Goal: Register for event/course

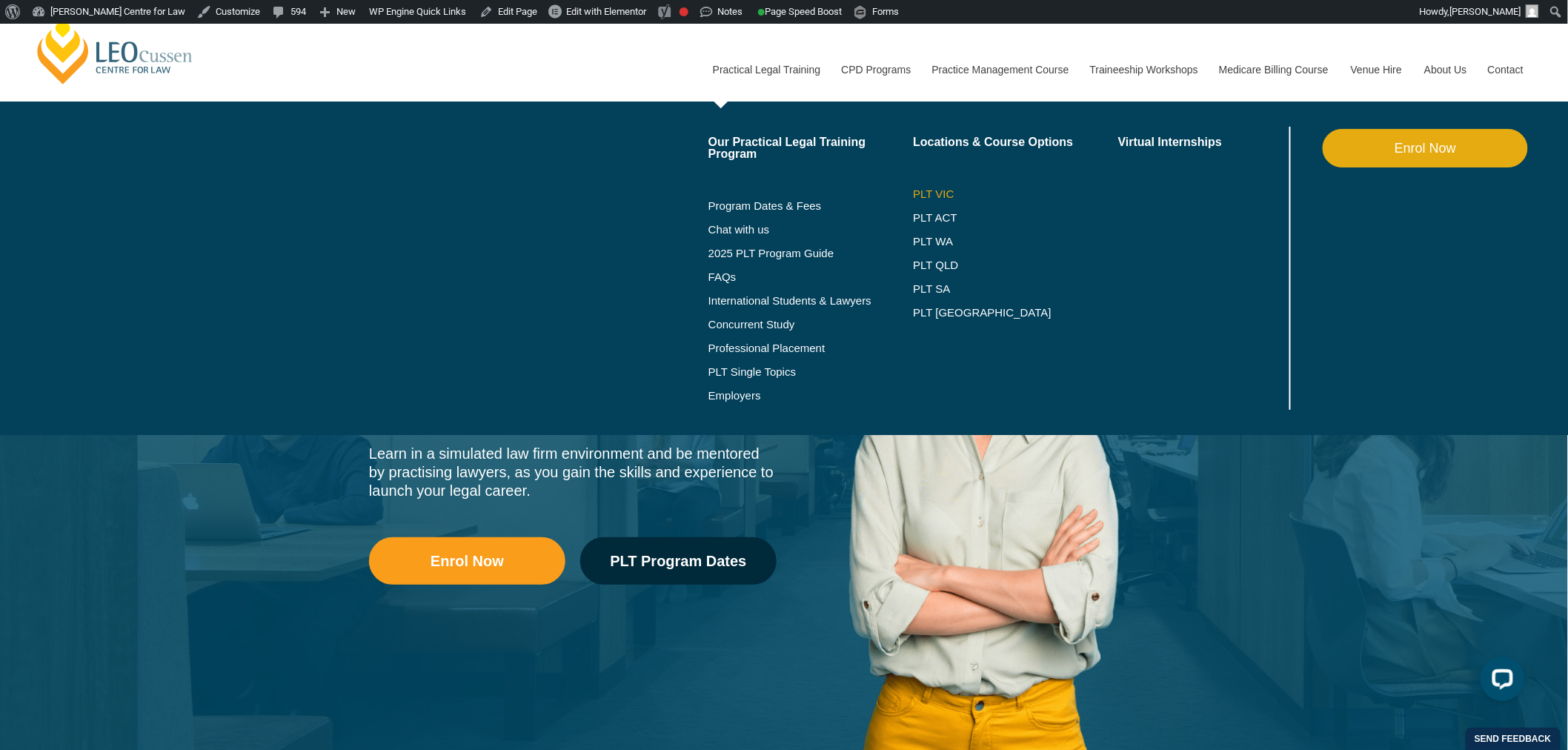
click at [909, 191] on li "Our Practical Legal Training Program Program Dates & Fees Chat with us 2025 PLT…" at bounding box center [811, 268] width 206 height 283
click at [935, 191] on link "PLT VIC" at bounding box center [1015, 194] width 206 height 12
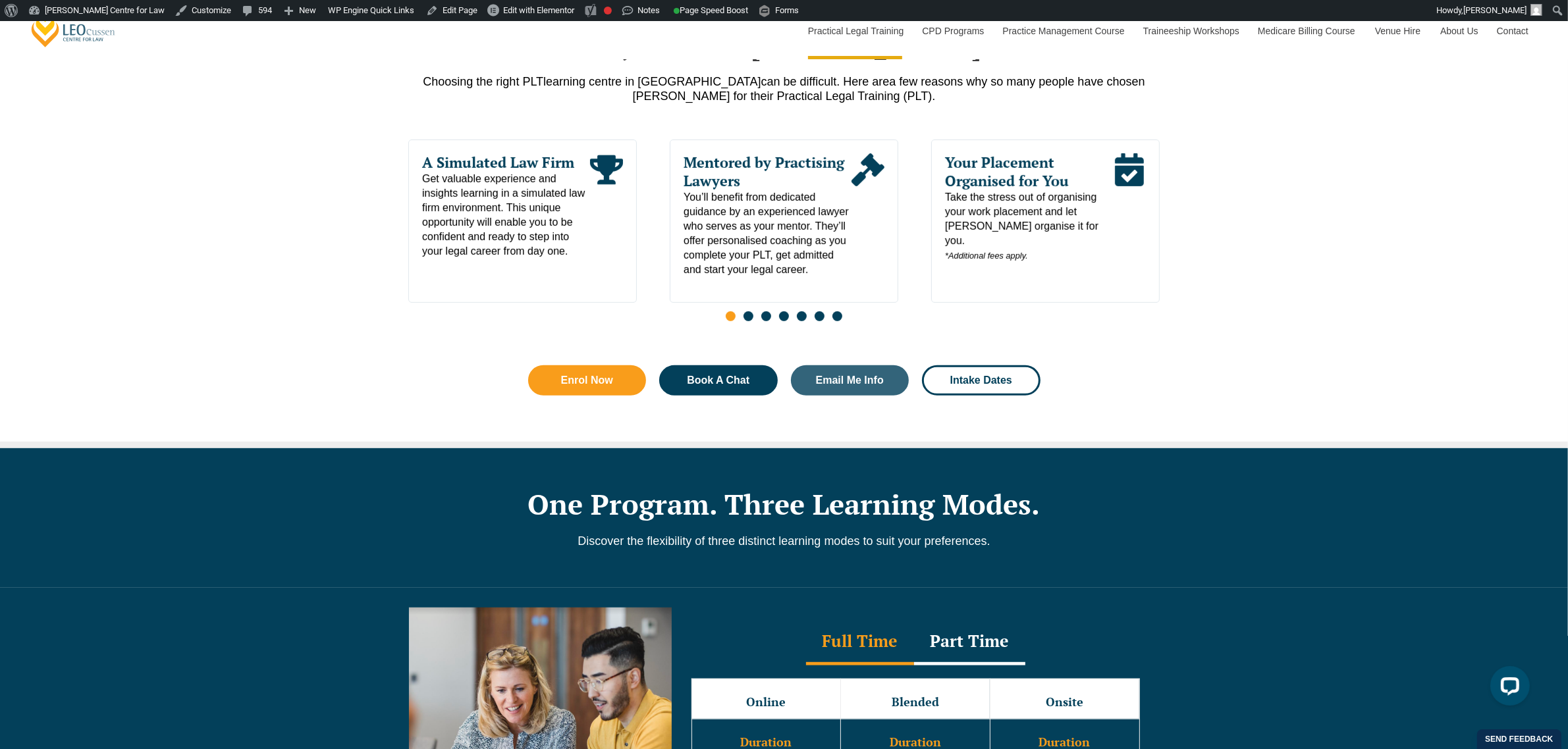
scroll to position [905, 0]
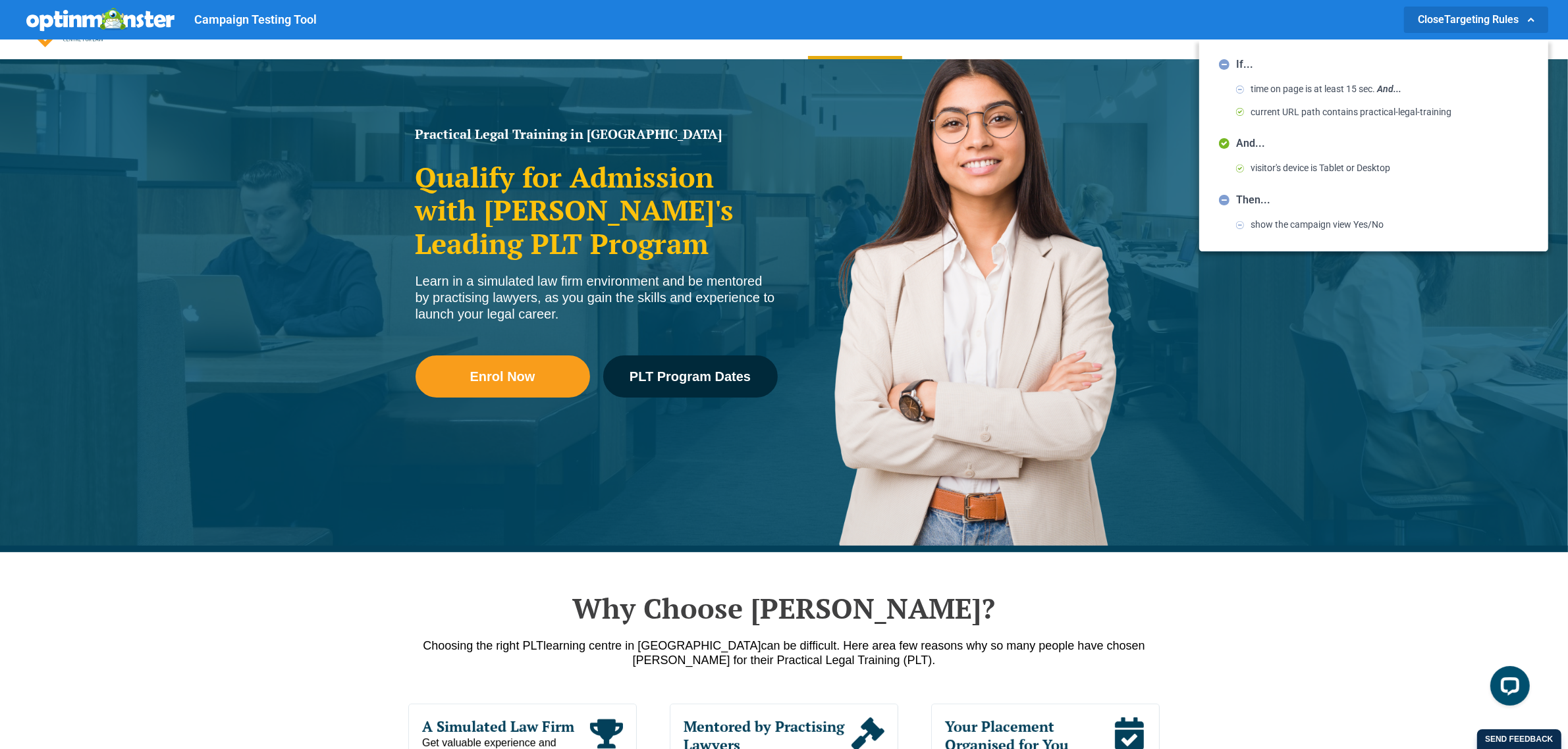
scroll to position [329, 0]
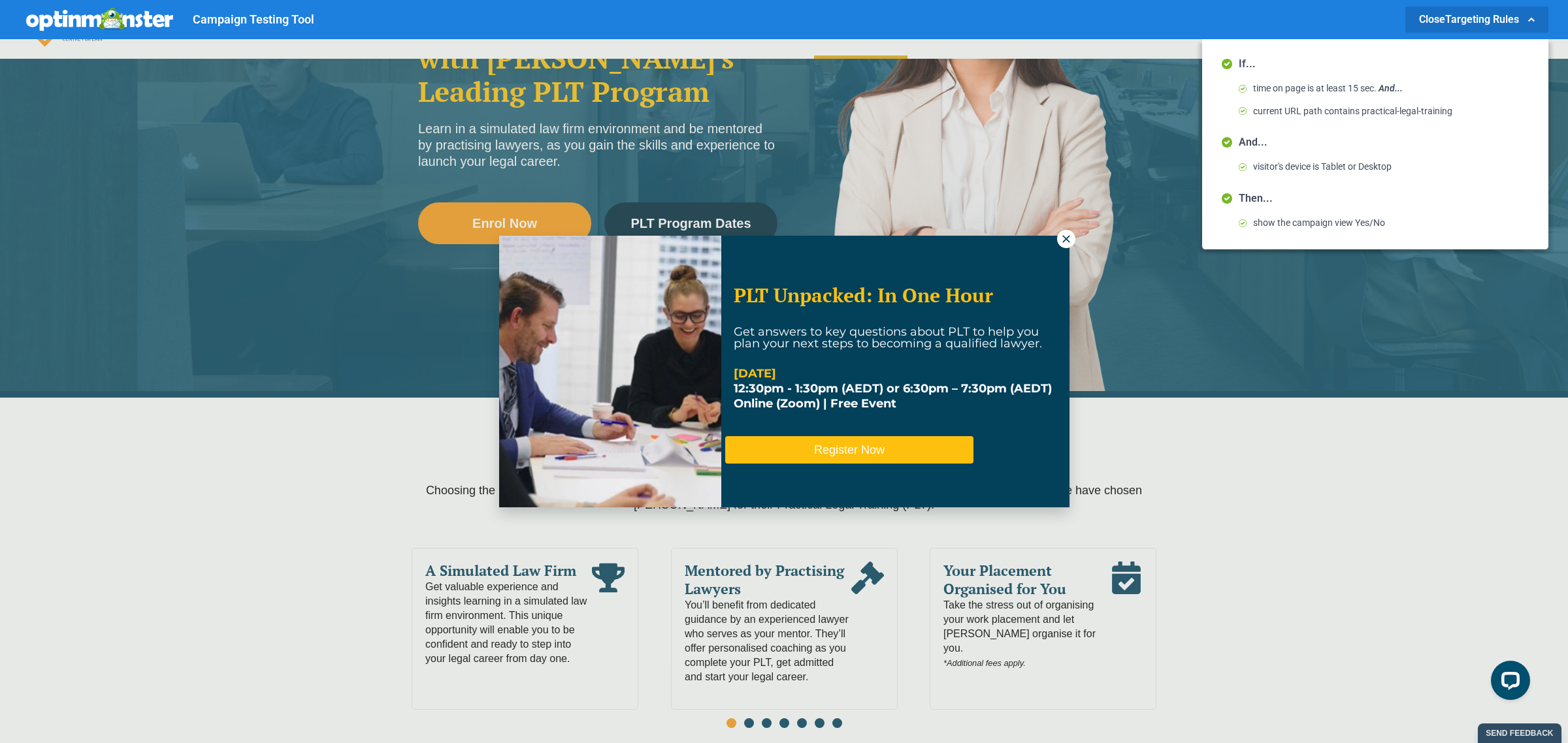
click at [813, 443] on button "Register Now" at bounding box center [849, 449] width 248 height 27
